Goal: Task Accomplishment & Management: Complete application form

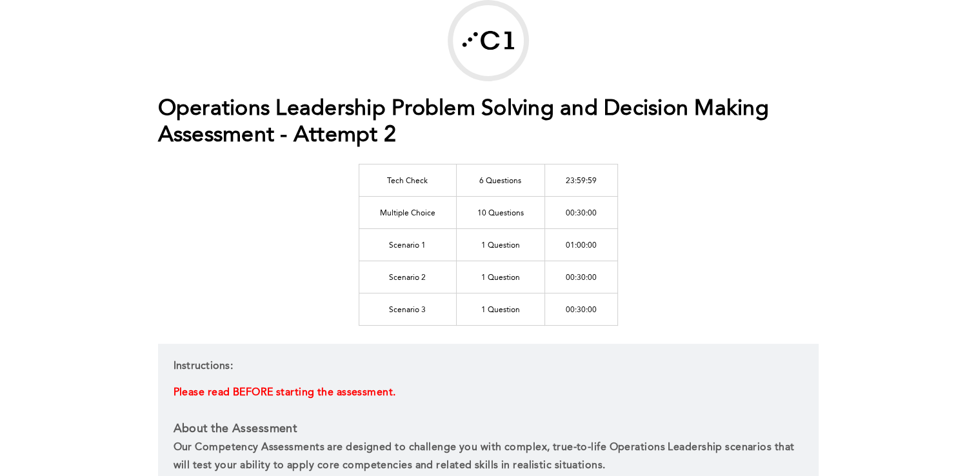
scroll to position [70, 0]
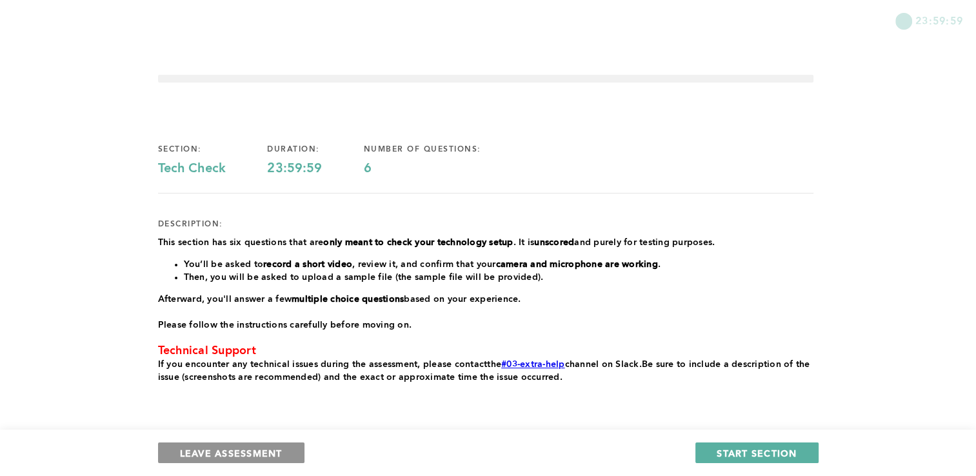
click at [259, 454] on span "LEAVE ASSESSMENT" at bounding box center [231, 453] width 103 height 12
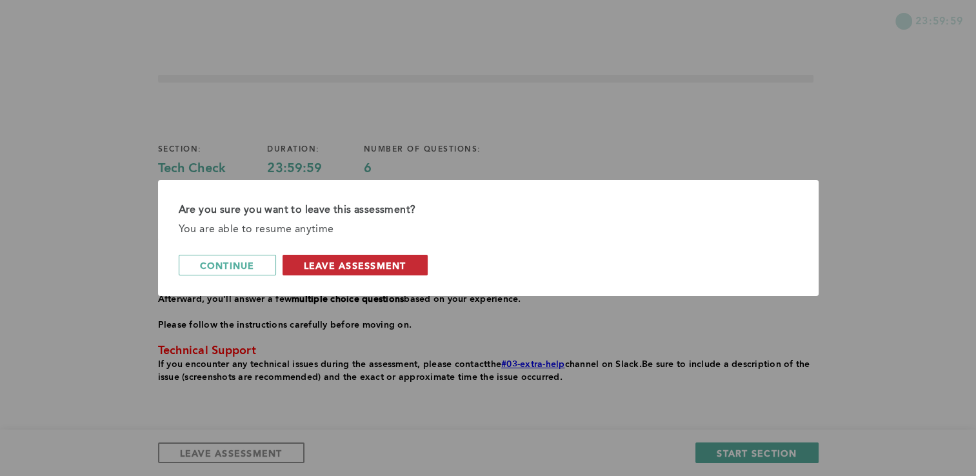
click at [382, 270] on span "leave assessment" at bounding box center [355, 265] width 103 height 12
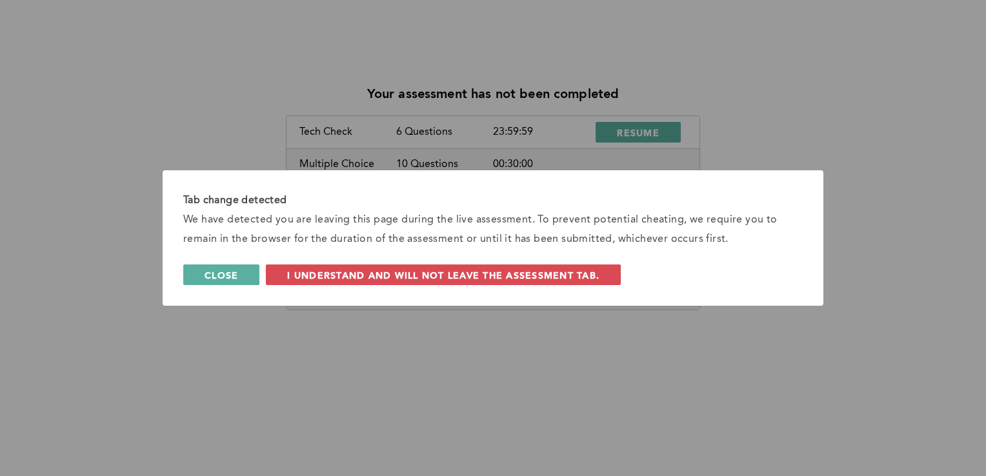
click at [228, 272] on span "Close" at bounding box center [222, 275] width 34 height 12
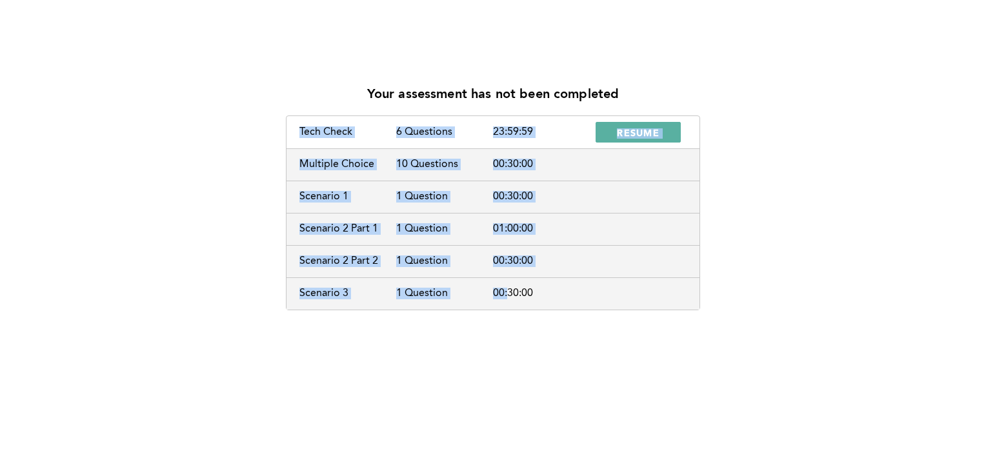
drag, startPoint x: 508, startPoint y: 354, endPoint x: 676, endPoint y: -48, distance: 435.6
click at [676, 0] on html "Upload Status x Your assessment has not been completed Tech Check 6 Questions 2…" at bounding box center [493, 238] width 986 height 476
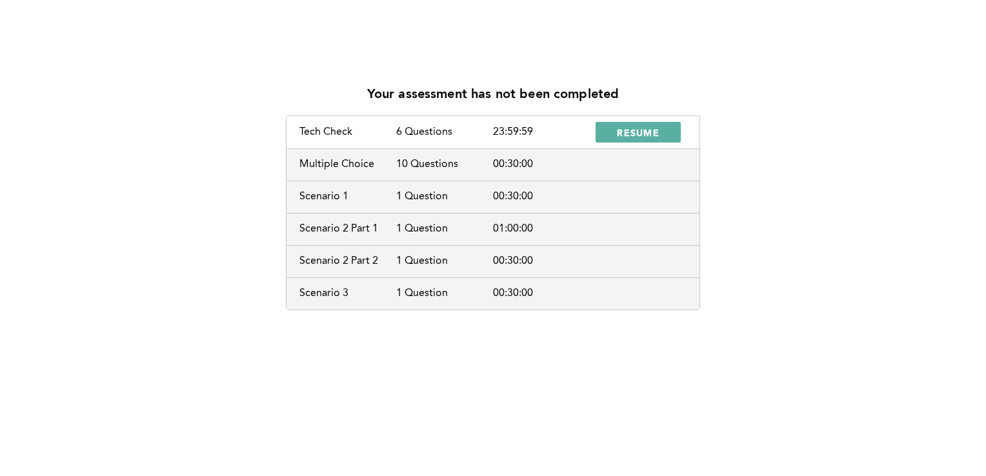
drag, startPoint x: 676, startPoint y: -48, endPoint x: 583, endPoint y: 55, distance: 138.4
click at [583, 55] on div "Your assessment has not been completed Tech Check 6 Questions 23:59:59 RESUME M…" at bounding box center [493, 238] width 986 height 476
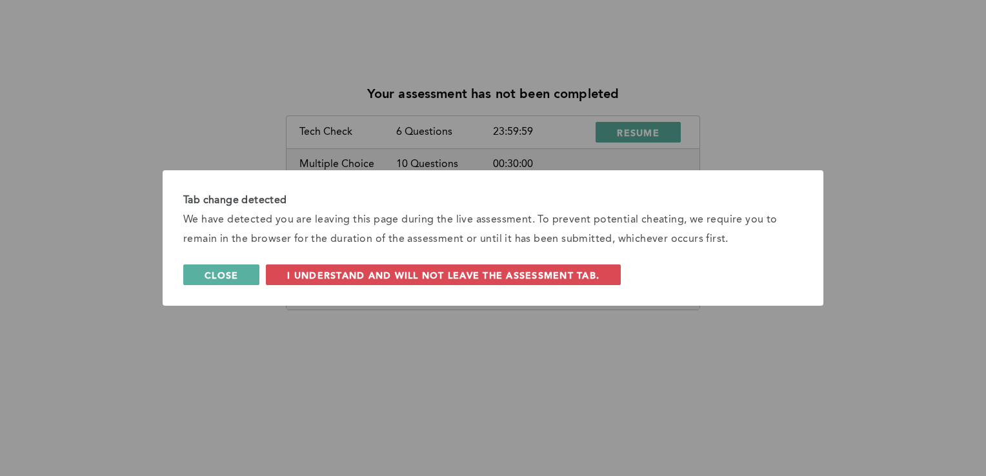
click at [228, 271] on span "Close" at bounding box center [222, 275] width 34 height 12
